Goal: Information Seeking & Learning: Learn about a topic

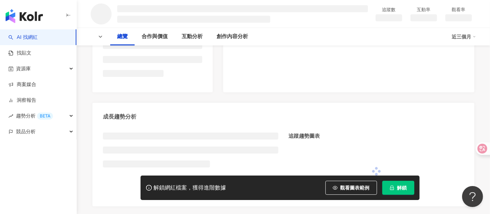
scroll to position [194, 0]
click at [417, 191] on div "解鎖網紅檔案，獲得進階數據 觀看圖表範例 解鎖" at bounding box center [280, 187] width 279 height 24
click at [396, 188] on button "解鎖" at bounding box center [398, 187] width 32 height 14
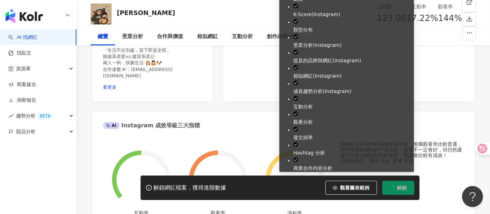
scroll to position [43, 0]
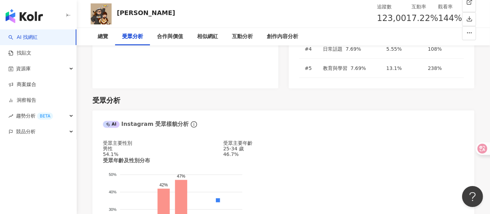
scroll to position [624, 0]
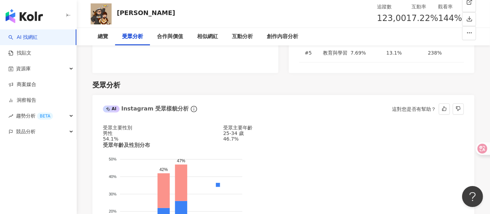
scroll to position [702, 0]
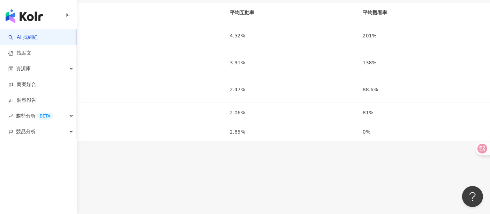
scroll to position [43, 0]
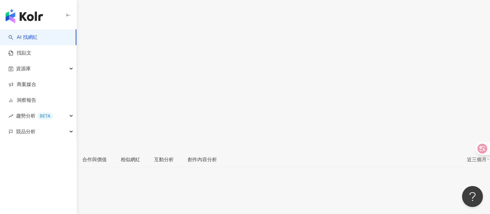
drag, startPoint x: 408, startPoint y: 83, endPoint x: 405, endPoint y: 76, distance: 7.6
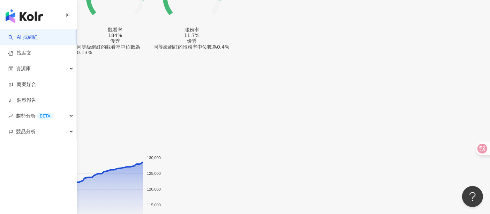
scroll to position [740, 0]
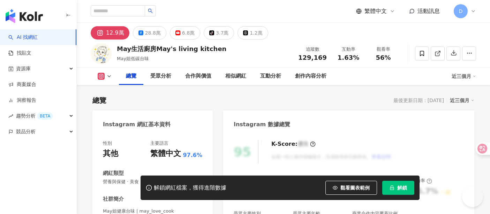
click at [391, 186] on icon "lock" at bounding box center [392, 187] width 5 height 5
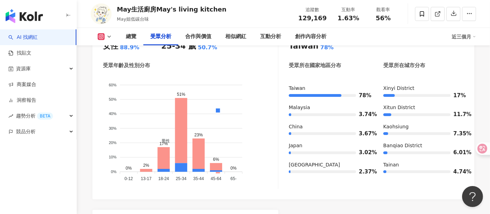
scroll to position [43, 0]
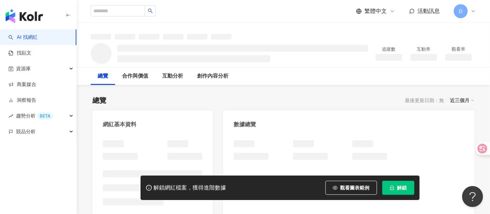
click at [411, 189] on button "解鎖" at bounding box center [398, 187] width 32 height 14
click at [408, 187] on button "解鎖" at bounding box center [398, 187] width 32 height 14
click at [402, 188] on span "解鎖" at bounding box center [402, 188] width 10 height 6
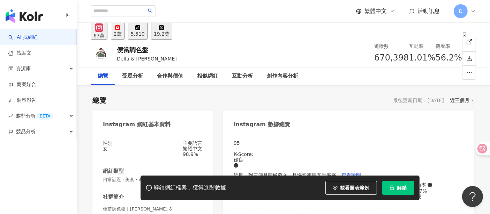
click at [402, 188] on span "解鎖" at bounding box center [402, 188] width 10 height 6
click at [401, 188] on span "解鎖" at bounding box center [402, 188] width 10 height 6
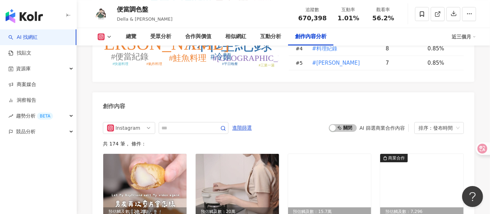
scroll to position [2202, 0]
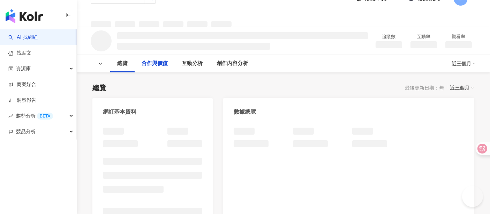
scroll to position [349, 0]
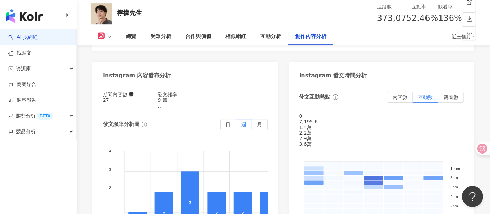
scroll to position [2137, 0]
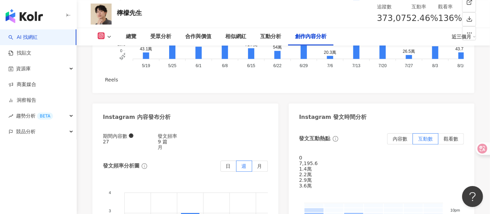
type input "*"
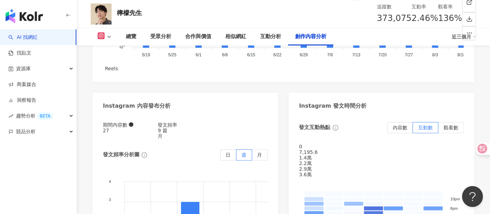
drag, startPoint x: 201, startPoint y: 88, endPoint x: 199, endPoint y: 82, distance: 7.0
type input "*"
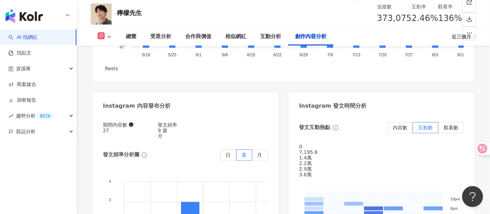
type input "**"
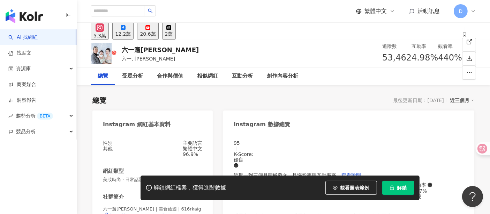
click at [395, 186] on button "解鎖" at bounding box center [398, 187] width 32 height 14
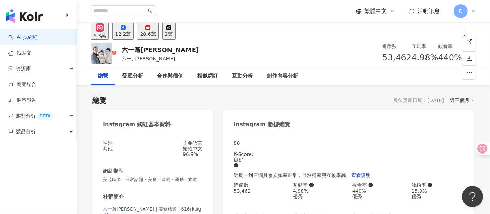
click at [408, 137] on div "88 K-Score : 良好 近期一到三個月發文頻率正常，且漲粉率與互動率高。 查看說明 追蹤數 53,462 互動率 4.98% 優秀 觀看率 440% …" at bounding box center [348, 210] width 251 height 155
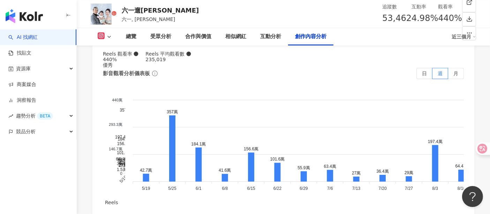
scroll to position [2132, 0]
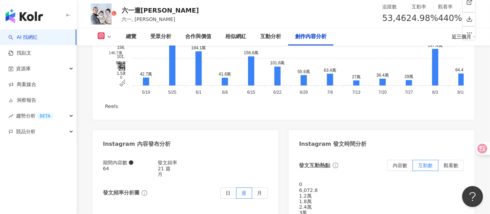
scroll to position [2202, 0]
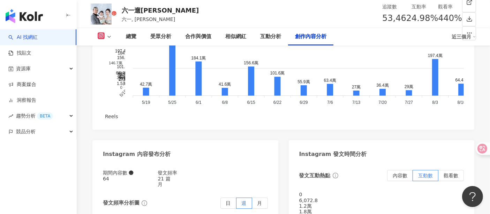
drag, startPoint x: 135, startPoint y: 104, endPoint x: 121, endPoint y: 164, distance: 62.4
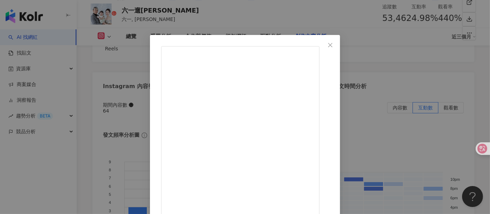
scroll to position [0, 0]
click at [333, 46] on icon "close" at bounding box center [331, 45] width 6 height 6
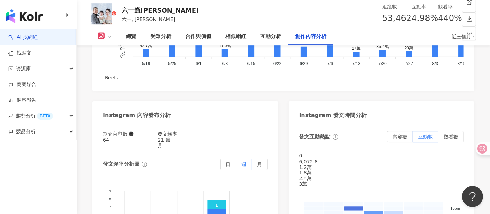
scroll to position [2231, 0]
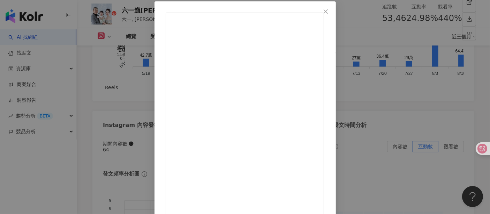
scroll to position [22, 0]
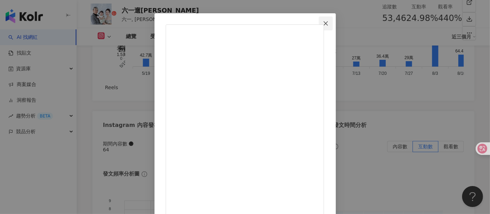
click at [328, 22] on icon "close" at bounding box center [326, 23] width 4 height 4
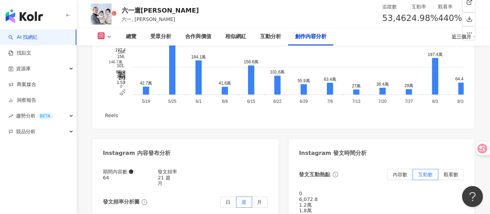
scroll to position [2192, 0]
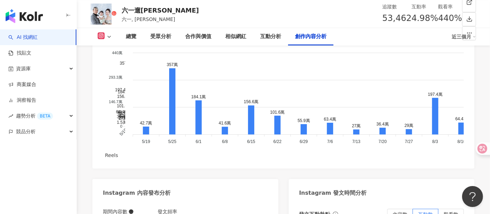
type input "**"
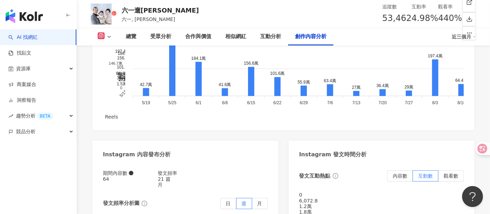
scroll to position [2202, 0]
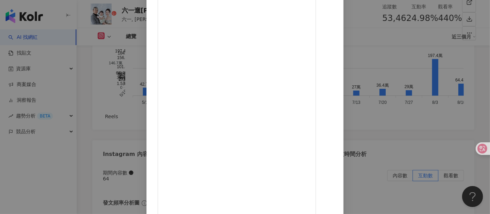
scroll to position [22, 0]
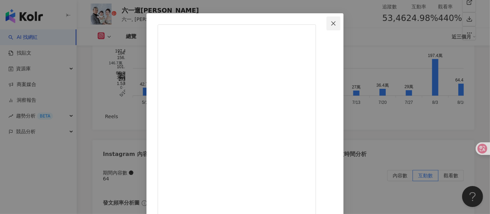
click at [336, 22] on icon "close" at bounding box center [333, 23] width 4 height 4
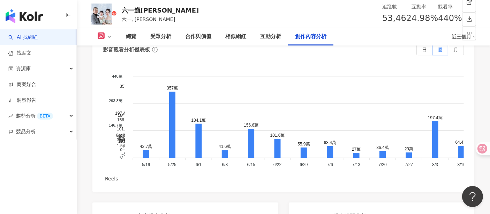
scroll to position [2076, 0]
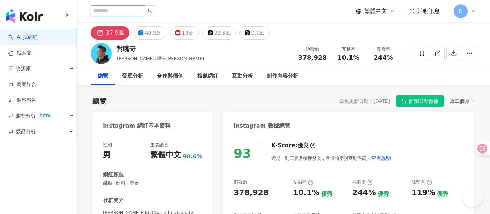
click at [129, 14] on input "search" at bounding box center [118, 10] width 54 height 11
click at [129, 9] on input "search" at bounding box center [118, 10] width 54 height 11
type input "***"
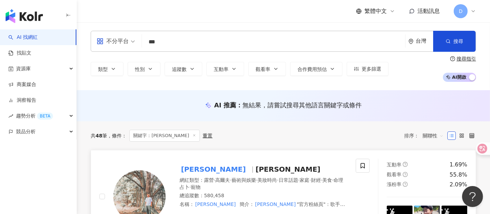
drag, startPoint x: 413, startPoint y: 77, endPoint x: 115, endPoint y: 159, distance: 308.4
click at [413, 77] on div "類型 性別 追蹤數 互動率 觀看率 合作費用預估 更多篩選 搜尋指引 AI 開啟 AI 關閉" at bounding box center [284, 69] width 386 height 26
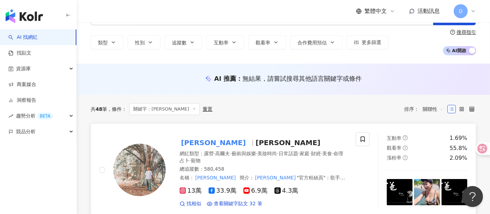
scroll to position [39, 0]
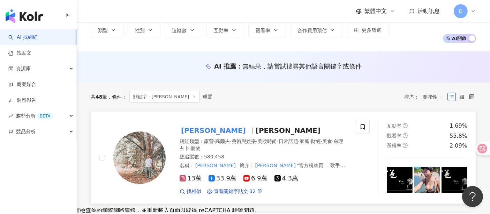
click at [256, 130] on span "[PERSON_NAME]" at bounding box center [288, 130] width 65 height 8
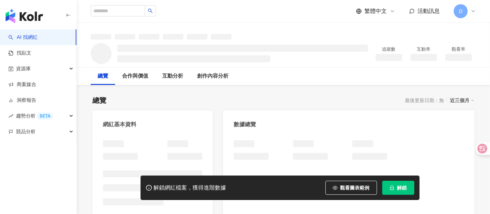
drag, startPoint x: 386, startPoint y: 188, endPoint x: 401, endPoint y: 188, distance: 15.0
click at [401, 188] on span "解鎖" at bounding box center [402, 188] width 10 height 6
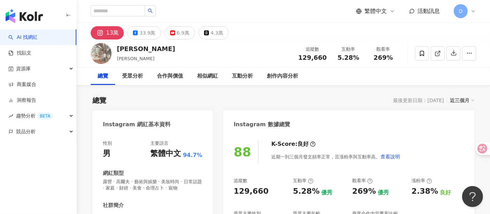
click at [416, 129] on div "Instagram 數據總覽" at bounding box center [348, 121] width 251 height 23
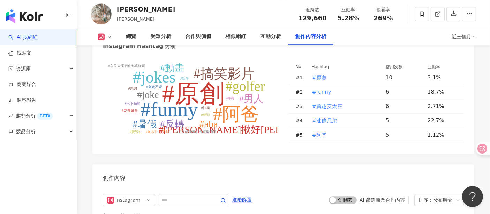
scroll to position [2094, 0]
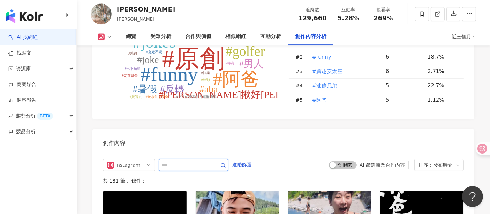
click at [210, 161] on input "text" at bounding box center [186, 165] width 49 height 8
type input "*"
type input "**"
click at [226, 162] on icon "button" at bounding box center [224, 165] width 6 height 6
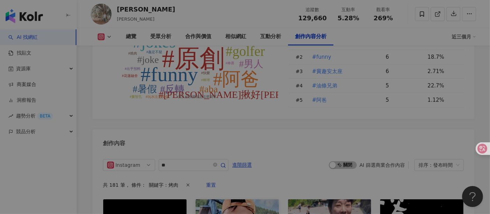
scroll to position [2151, 0]
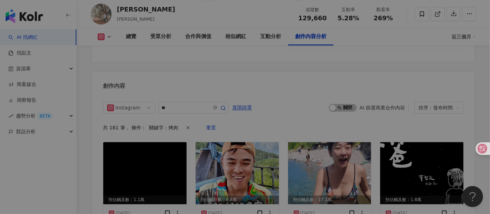
click at [189, 84] on div "View post on Instagram" at bounding box center [245, 110] width 158 height 129
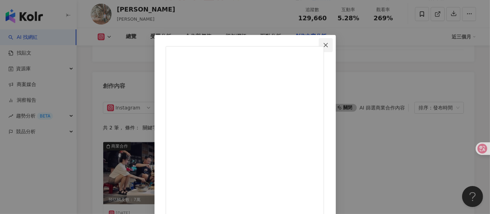
click at [329, 42] on icon "close" at bounding box center [326, 45] width 6 height 6
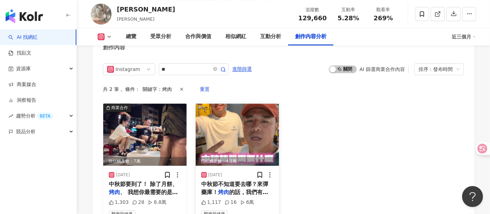
scroll to position [2190, 0]
click at [145, 109] on img at bounding box center [144, 134] width 83 height 62
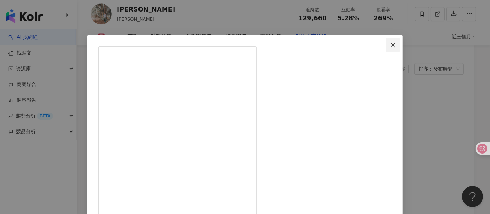
click at [391, 44] on icon "close" at bounding box center [393, 45] width 4 height 4
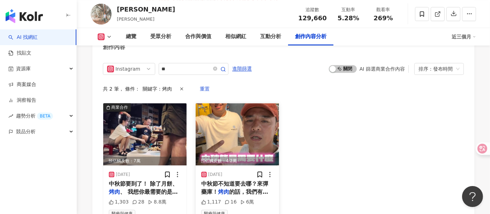
click at [236, 113] on img at bounding box center [237, 134] width 83 height 62
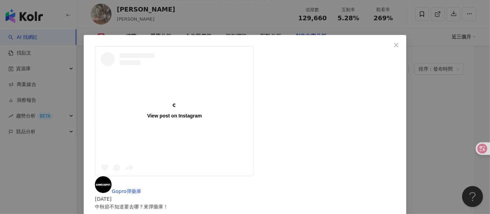
scroll to position [0, 0]
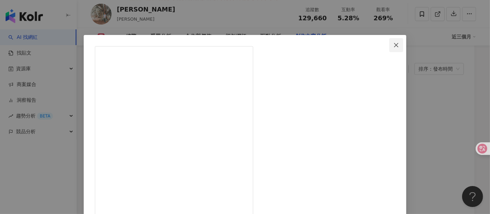
click at [394, 45] on icon "close" at bounding box center [397, 45] width 6 height 6
